Goal: Task Accomplishment & Management: Use online tool/utility

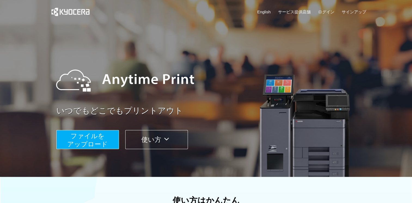
click at [86, 134] on span "ファイルを ​​アップロード" at bounding box center [87, 140] width 41 height 16
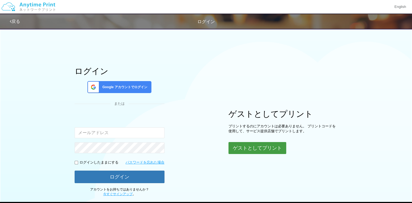
click at [246, 151] on button "ゲストとしてプリント" at bounding box center [258, 148] width 58 height 12
click at [243, 147] on button "ゲストとしてプリント" at bounding box center [258, 148] width 58 height 12
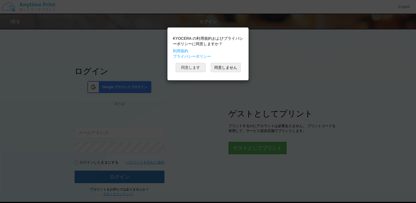
click at [189, 66] on button "同意します" at bounding box center [191, 67] width 30 height 9
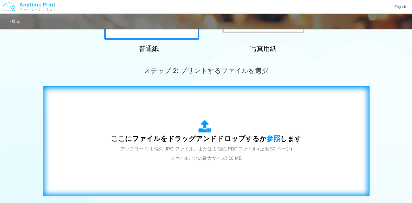
scroll to position [136, 0]
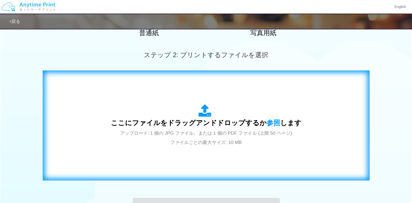
click at [183, 110] on div "ここにファイルをドラッグアンドドロップするか 参照 します アップロード: 1 個の JPG ファイル、または 1 個の PDF ファイル (上限 50 ペー…" at bounding box center [206, 125] width 191 height 43
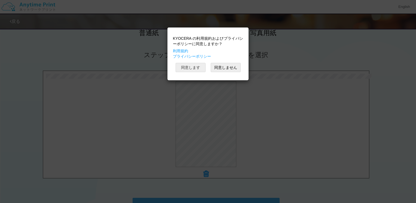
click at [187, 69] on button "同意します" at bounding box center [191, 67] width 30 height 9
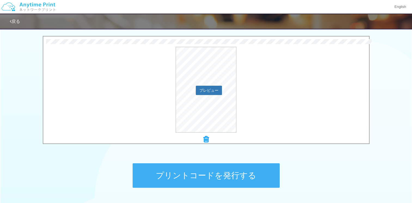
scroll to position [211, 0]
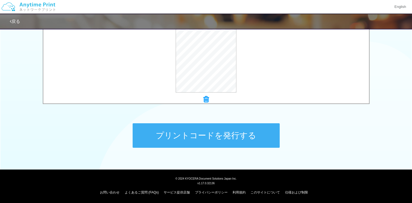
click at [210, 131] on button "プリントコードを発行する" at bounding box center [206, 135] width 147 height 25
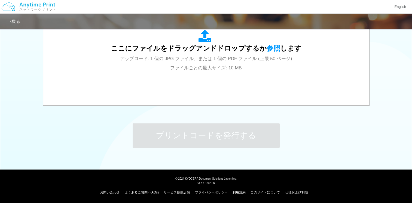
scroll to position [0, 0]
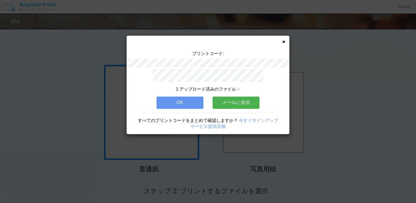
click at [284, 41] on icon at bounding box center [284, 42] width 3 height 4
